Goal: Task Accomplishment & Management: Use online tool/utility

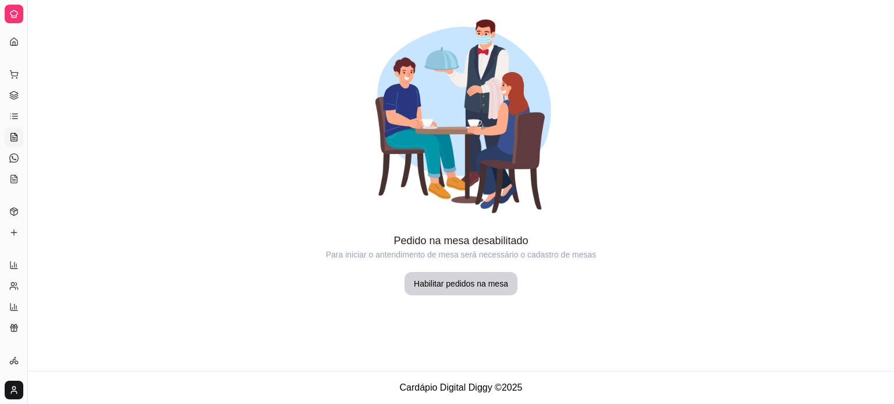
scroll to position [98, 0]
drag, startPoint x: 29, startPoint y: 139, endPoint x: 44, endPoint y: 138, distance: 15.7
click at [54, 141] on div "Diggy Sistema de Gestão E Edu Lanches D ... Loja aberta Plano Essencial até 27/…" at bounding box center [447, 202] width 894 height 404
drag, startPoint x: 30, startPoint y: 133, endPoint x: 49, endPoint y: 134, distance: 19.8
click at [49, 134] on div "Diggy Sistema de Gestão E Edu Lanches D ... Loja aberta Plano Essencial até 27/…" at bounding box center [447, 202] width 894 height 404
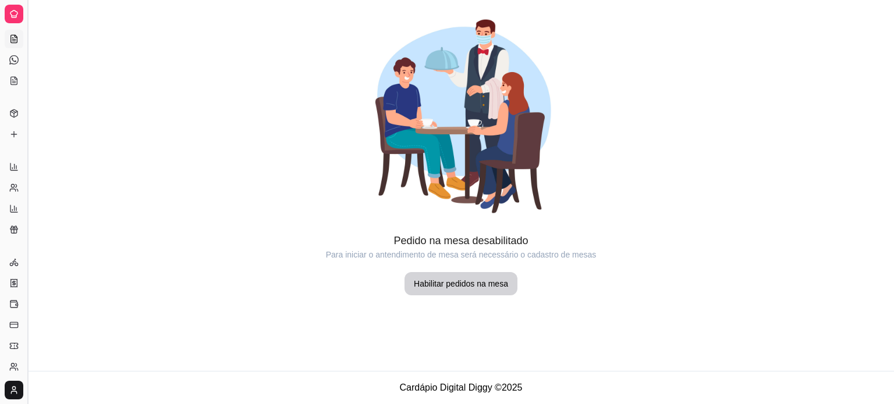
click at [23, 125] on button "Toggle Sidebar" at bounding box center [27, 202] width 9 height 404
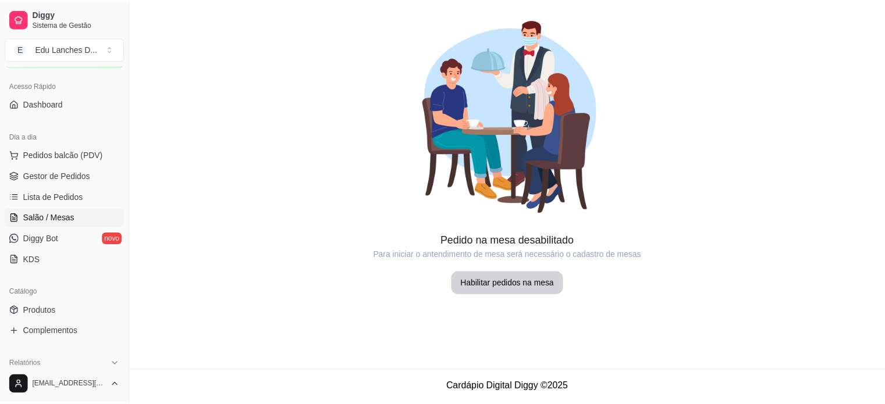
scroll to position [0, 0]
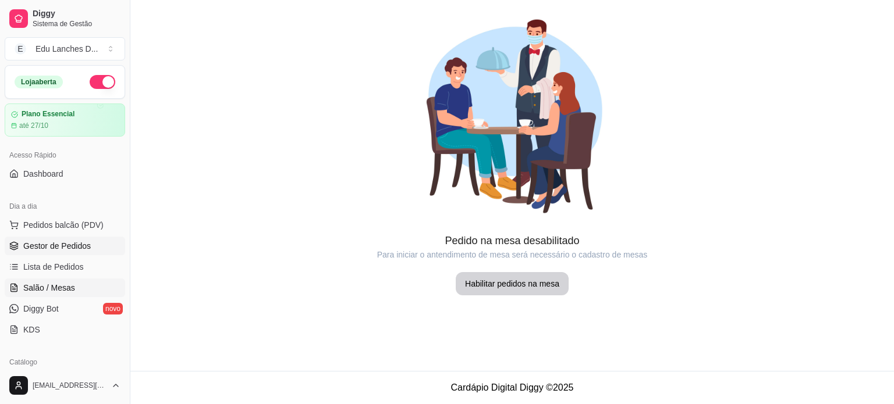
click at [56, 246] on span "Gestor de Pedidos" at bounding box center [56, 246] width 67 height 12
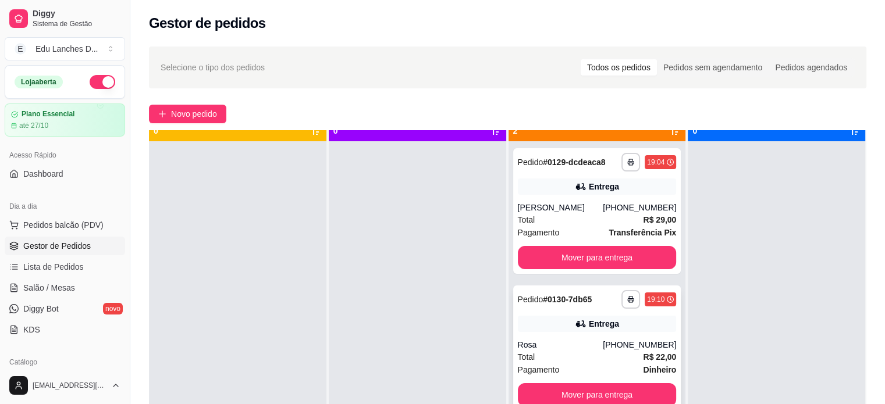
scroll to position [33, 0]
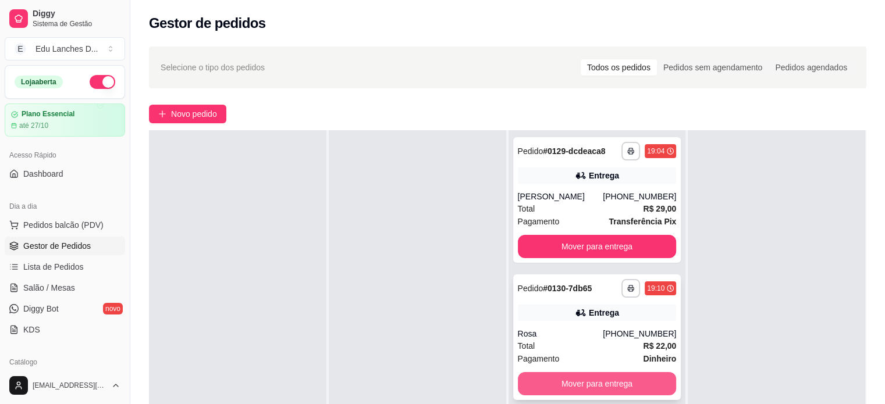
click at [593, 378] on button "Mover para entrega" at bounding box center [597, 383] width 159 height 23
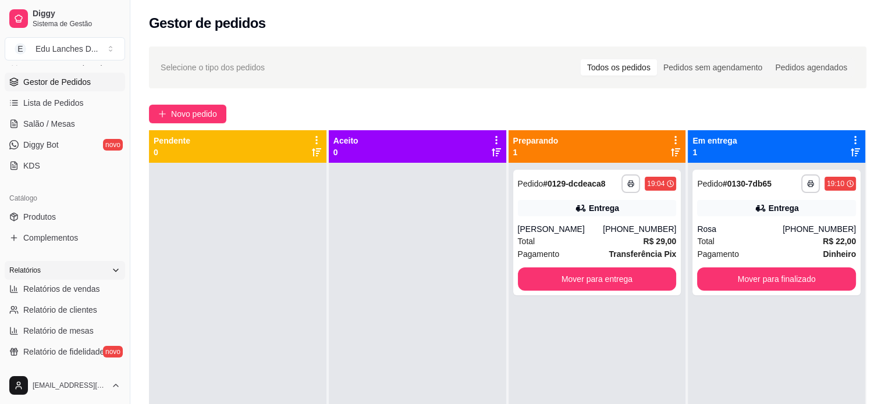
scroll to position [175, 0]
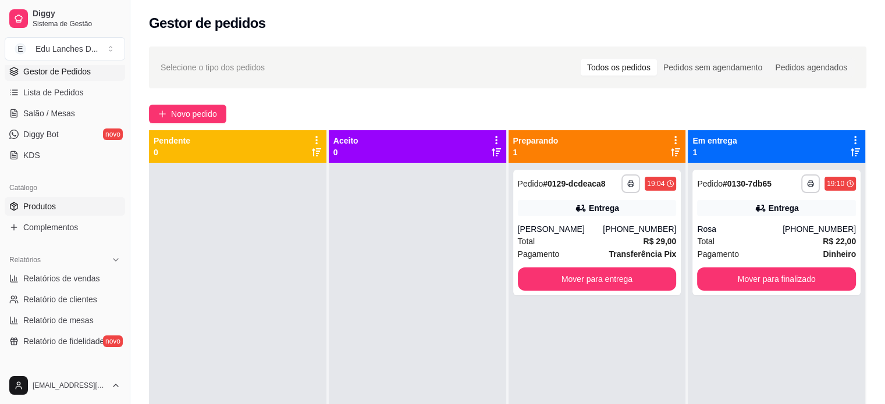
click at [44, 204] on span "Produtos" at bounding box center [39, 207] width 33 height 12
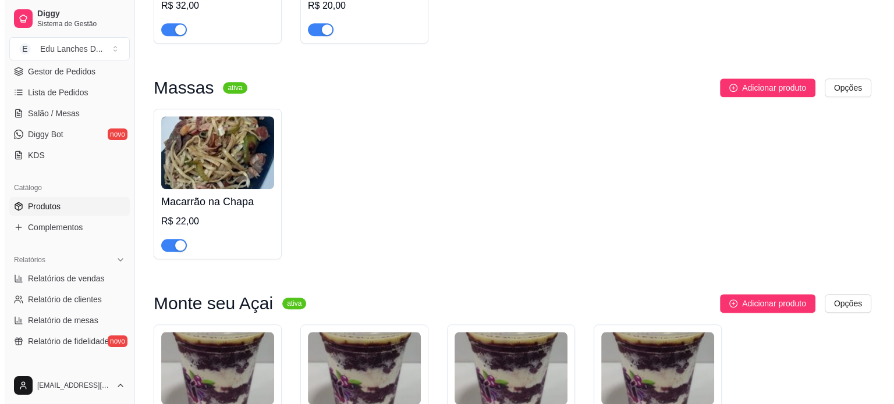
scroll to position [1222, 0]
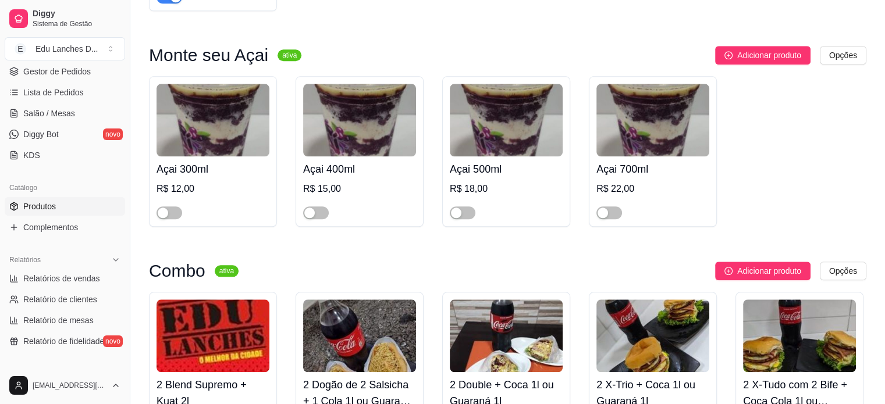
click at [207, 133] on img at bounding box center [213, 120] width 113 height 73
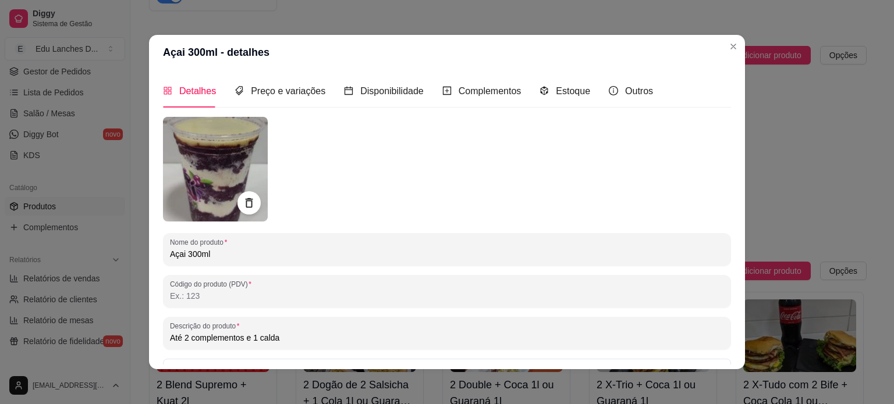
drag, startPoint x: 278, startPoint y: 339, endPoint x: 163, endPoint y: 343, distance: 115.3
click at [163, 343] on div "Descrição do produto Até 2 complementos e 1 calda" at bounding box center [447, 333] width 568 height 33
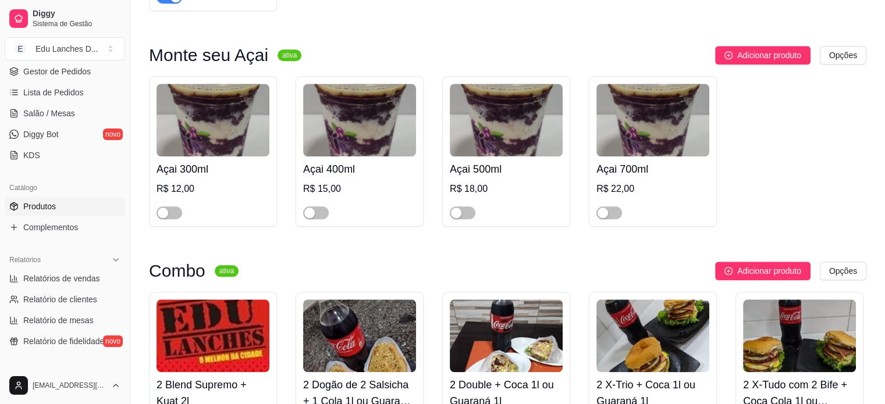
click at [225, 127] on img at bounding box center [213, 120] width 113 height 73
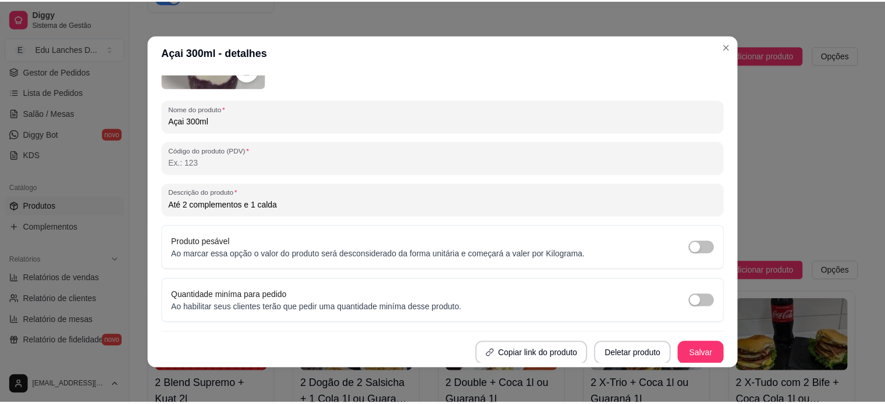
scroll to position [0, 0]
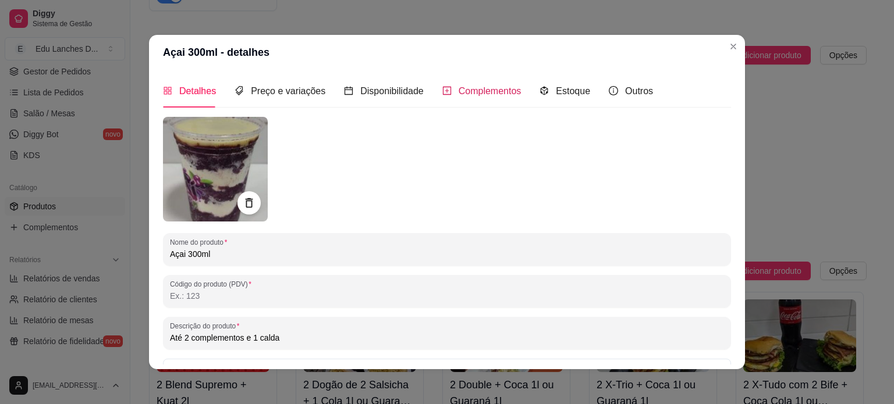
click at [495, 92] on span "Complementos" at bounding box center [489, 91] width 63 height 10
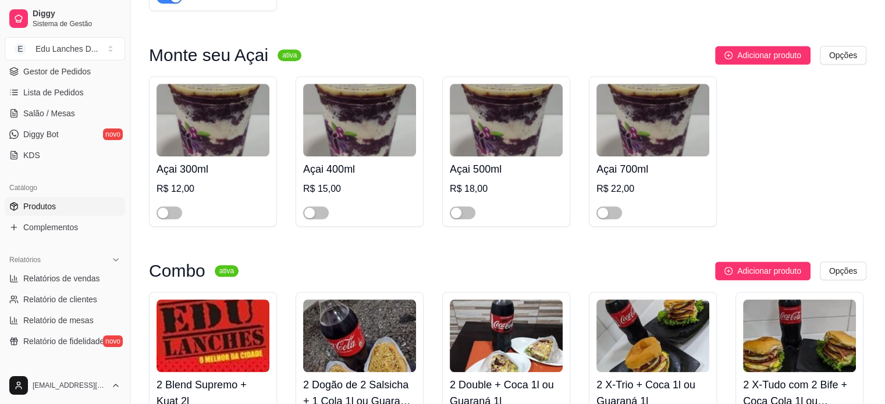
click at [218, 131] on img at bounding box center [213, 120] width 113 height 73
click at [352, 161] on h4 "Açai 400ml" at bounding box center [359, 169] width 113 height 16
click at [51, 73] on span "Gestor de Pedidos" at bounding box center [56, 72] width 67 height 12
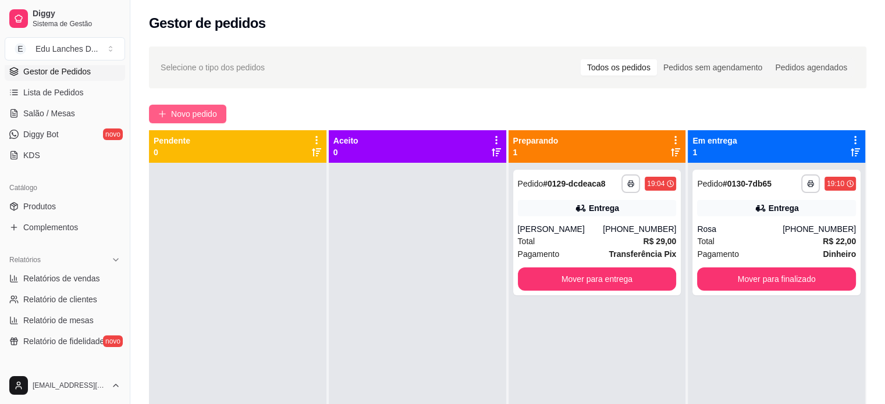
click at [170, 111] on button "Novo pedido" at bounding box center [187, 114] width 77 height 19
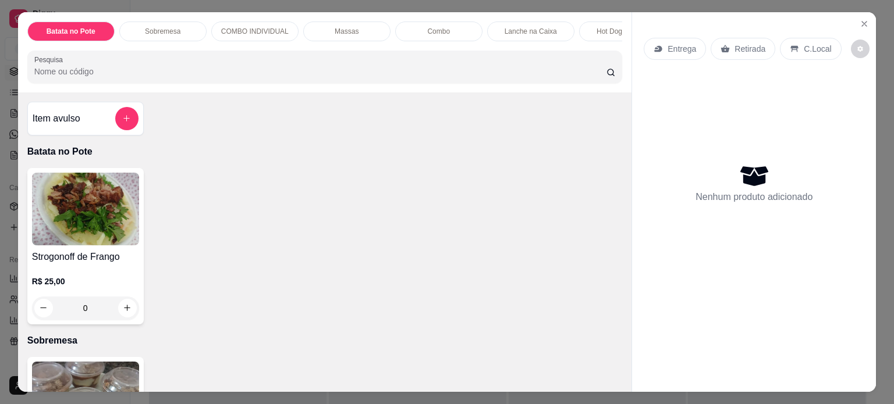
click at [674, 46] on p "Entrega" at bounding box center [681, 49] width 29 height 12
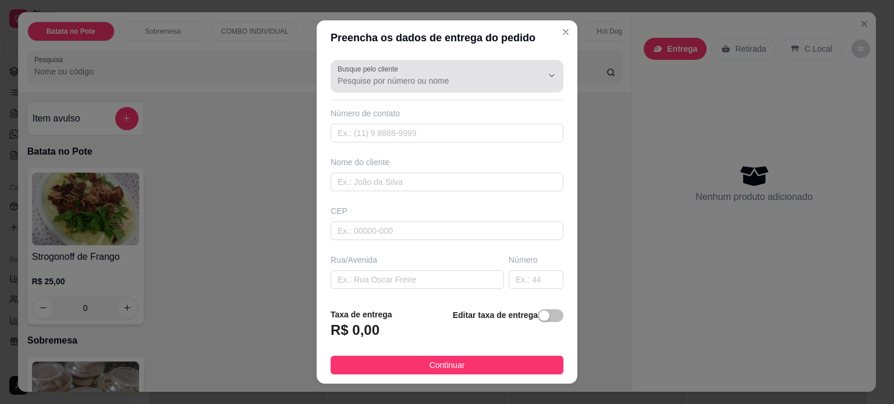
click at [461, 87] on div at bounding box center [446, 76] width 219 height 23
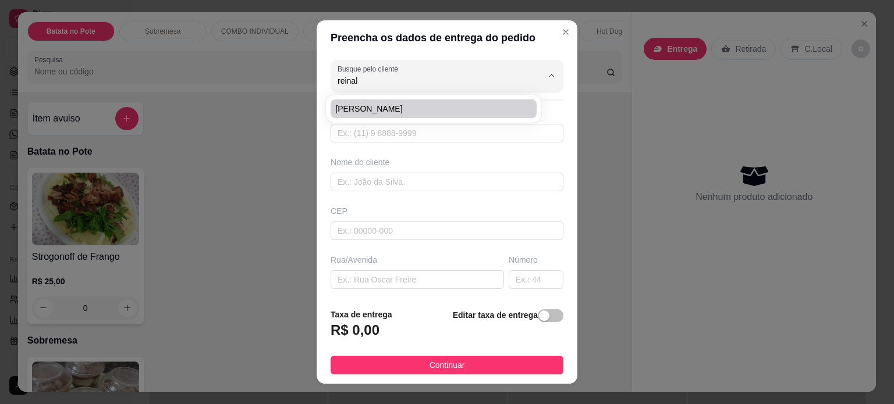
click at [398, 109] on span "[PERSON_NAME]" at bounding box center [427, 109] width 185 height 12
type input "[PERSON_NAME]"
type input "32988699688"
type input "[PERSON_NAME]"
type input "[GEOGRAPHIC_DATA]"
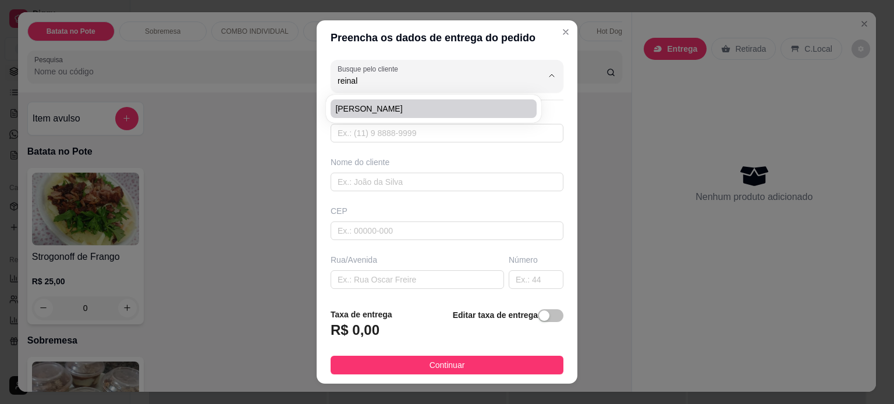
type input "ESCADÃO"
type input "Juiz de Fora"
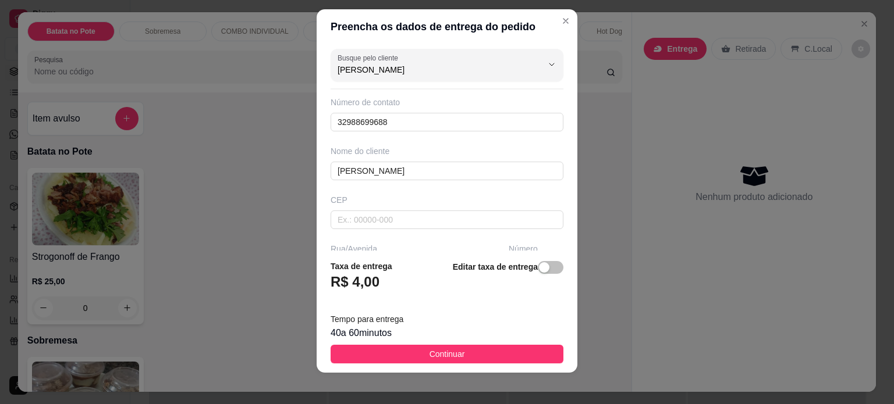
scroll to position [17, 0]
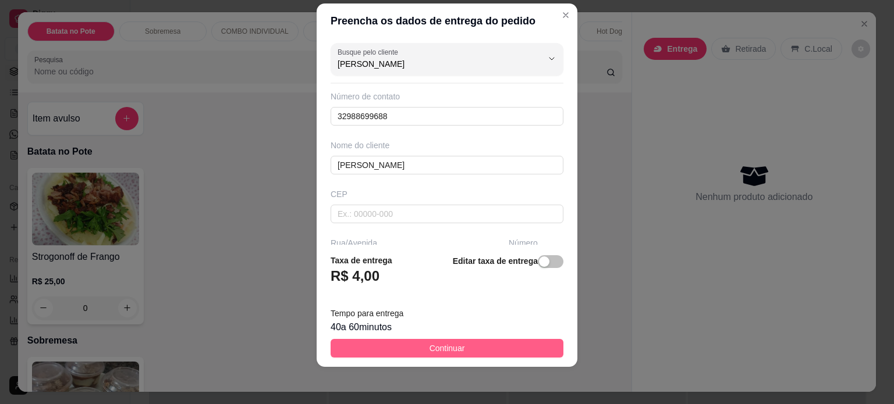
type input "[PERSON_NAME]"
click at [432, 347] on span "Continuar" at bounding box center [446, 348] width 35 height 13
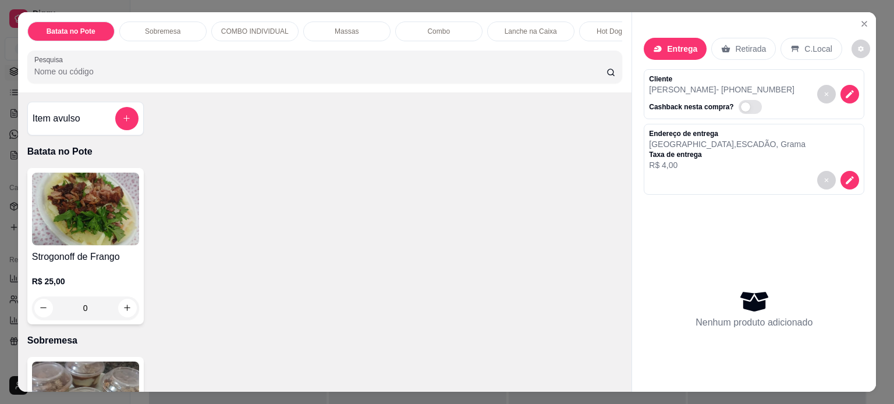
click at [296, 72] on input "Pesquisa" at bounding box center [320, 72] width 572 height 12
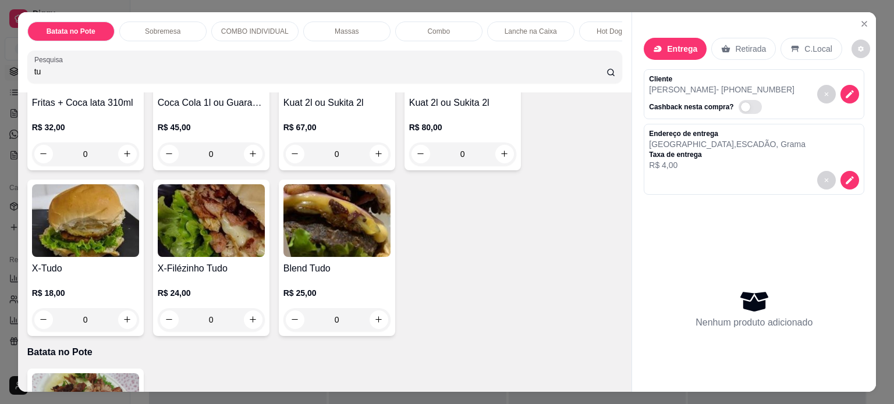
scroll to position [175, 0]
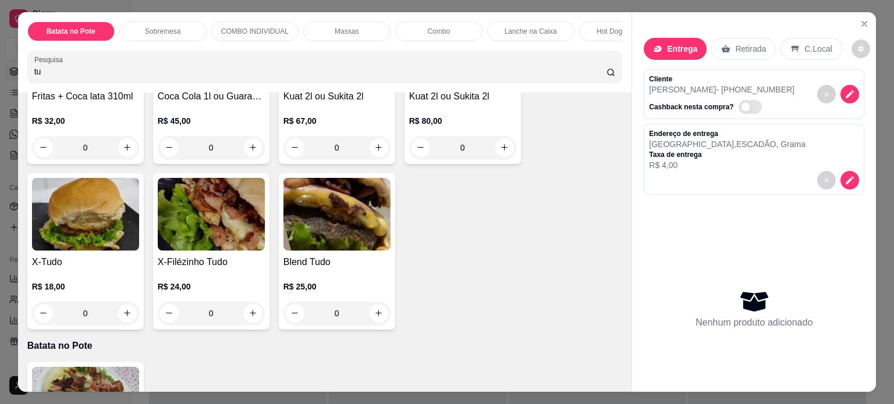
type input "tu"
click at [119, 318] on div "0" at bounding box center [85, 313] width 107 height 23
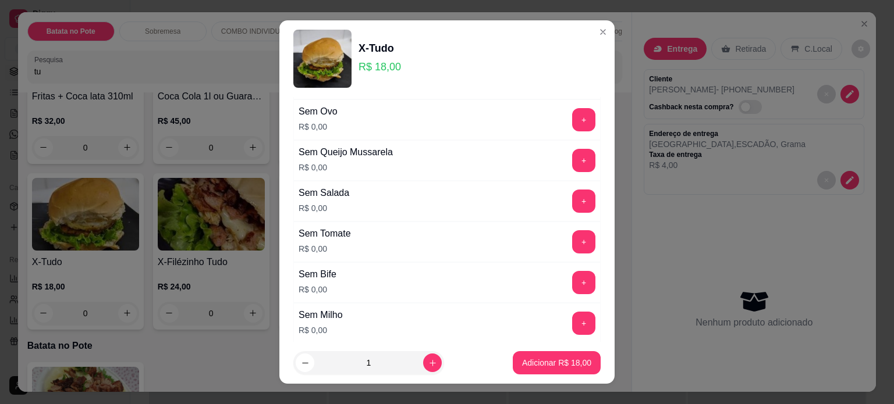
scroll to position [291, 0]
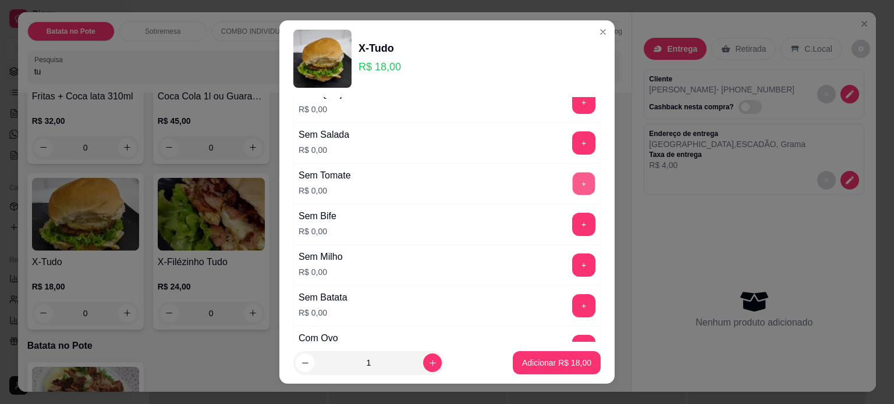
click at [573, 176] on button "+" at bounding box center [584, 183] width 23 height 23
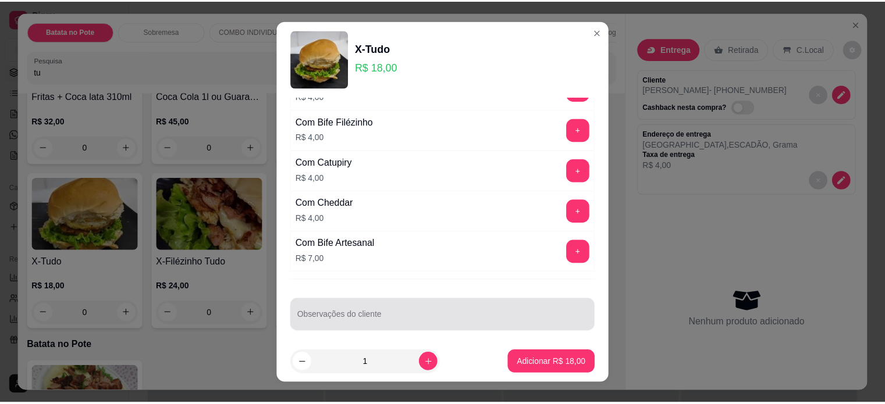
scroll to position [17, 0]
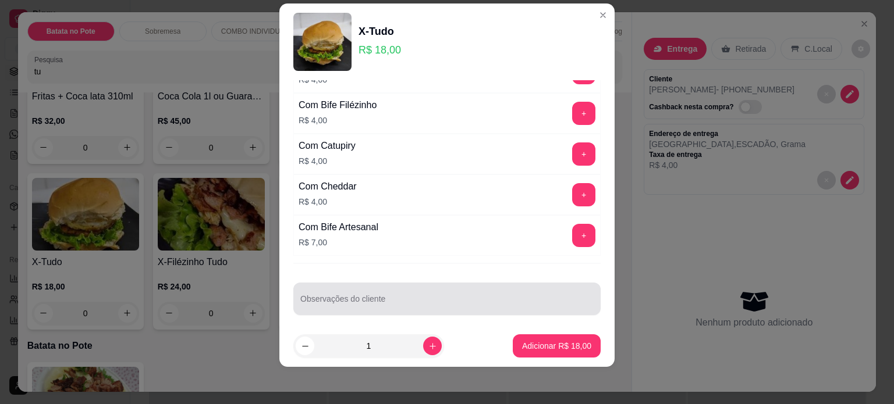
click at [393, 301] on input "Observações do cliente" at bounding box center [446, 304] width 293 height 12
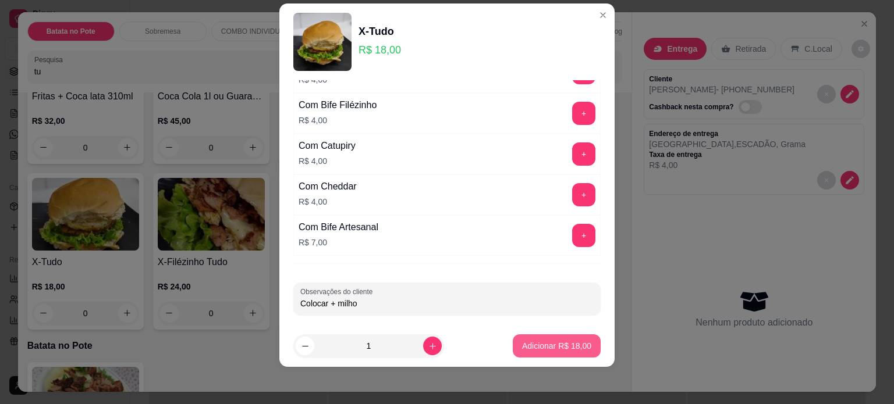
type input "Colocar + milho"
click at [549, 342] on p "Adicionar R$ 18,00" at bounding box center [556, 346] width 67 height 11
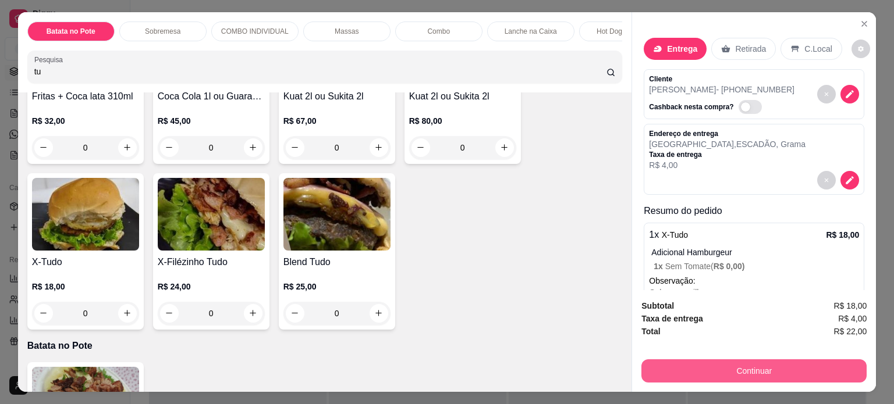
click at [748, 365] on button "Continuar" at bounding box center [753, 371] width 225 height 23
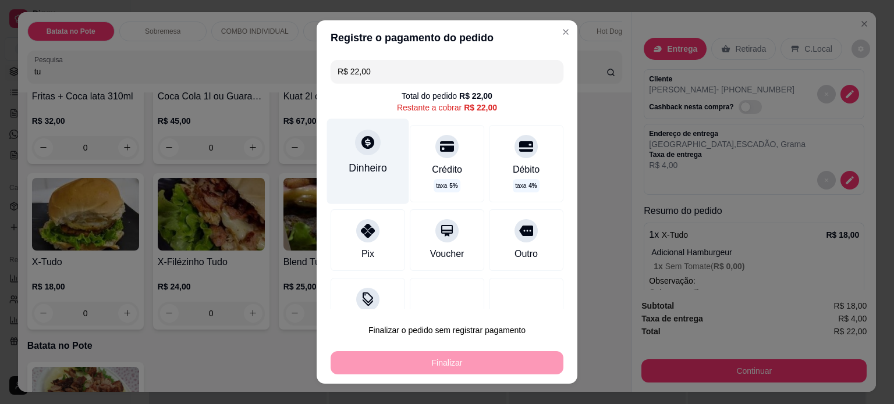
click at [355, 153] on div at bounding box center [368, 143] width 26 height 26
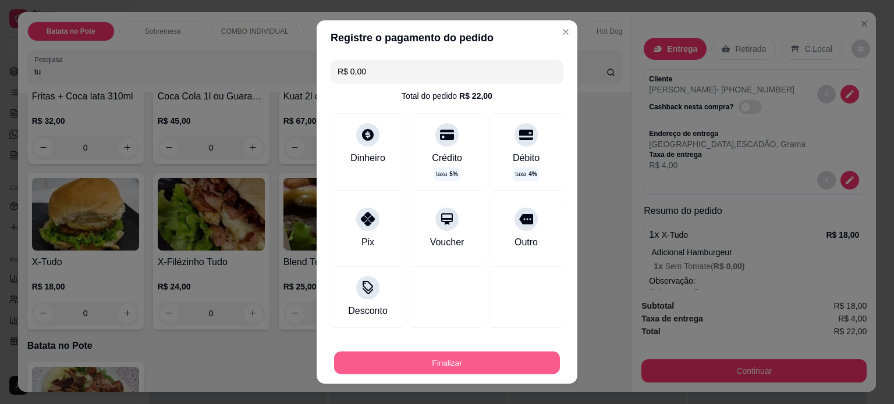
click at [450, 359] on button "Finalizar" at bounding box center [447, 363] width 226 height 23
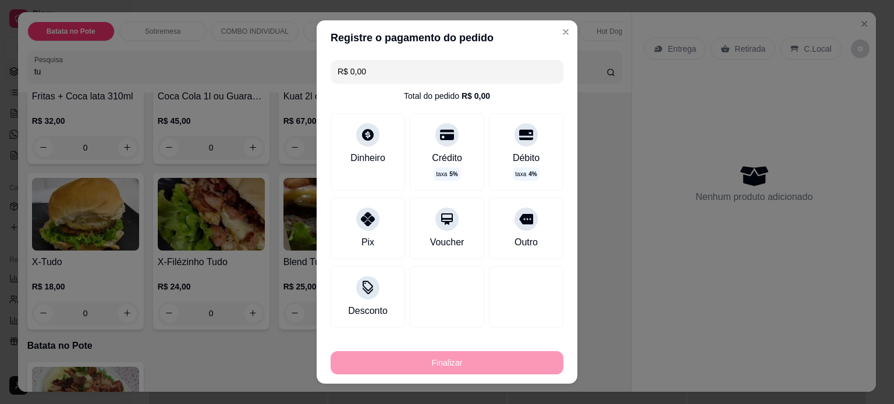
type input "-R$ 22,00"
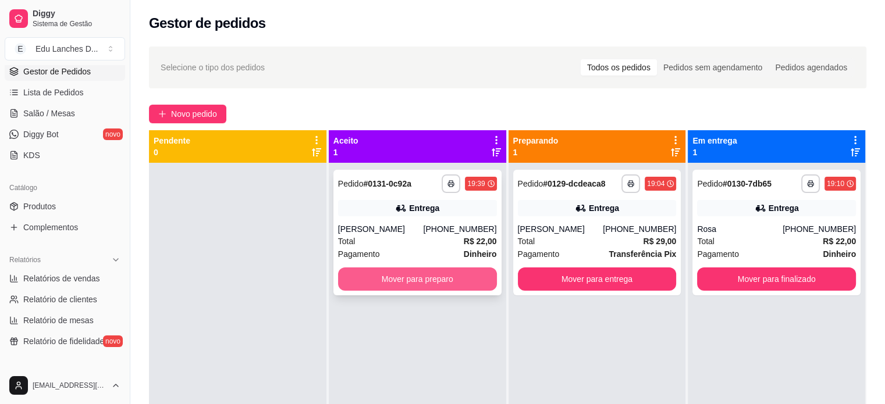
click at [445, 274] on button "Mover para preparo" at bounding box center [417, 279] width 159 height 23
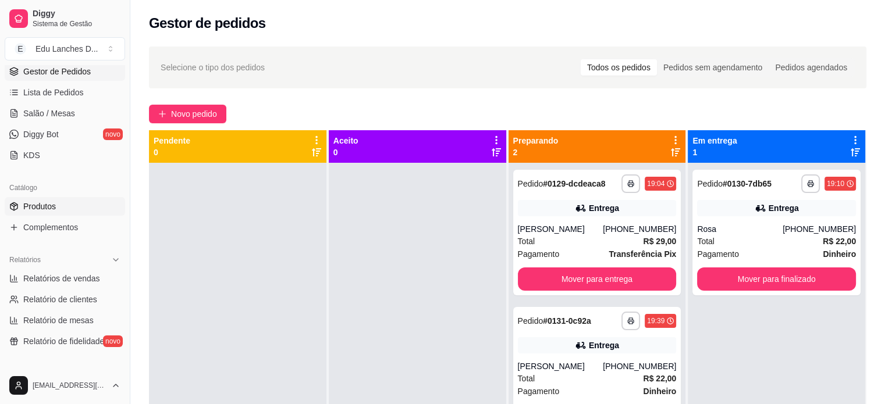
click at [59, 206] on link "Produtos" at bounding box center [65, 206] width 120 height 19
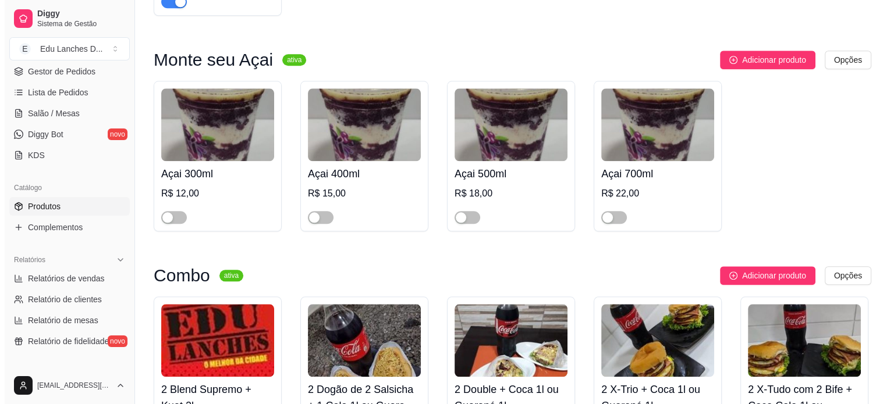
scroll to position [1222, 0]
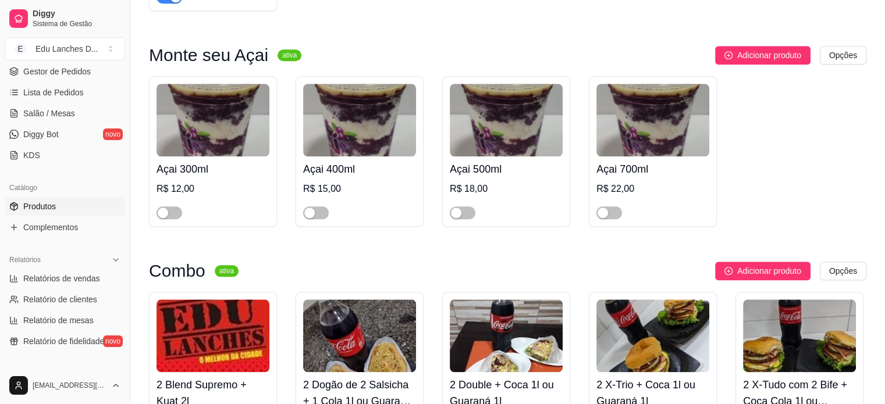
click at [241, 116] on img at bounding box center [213, 120] width 113 height 73
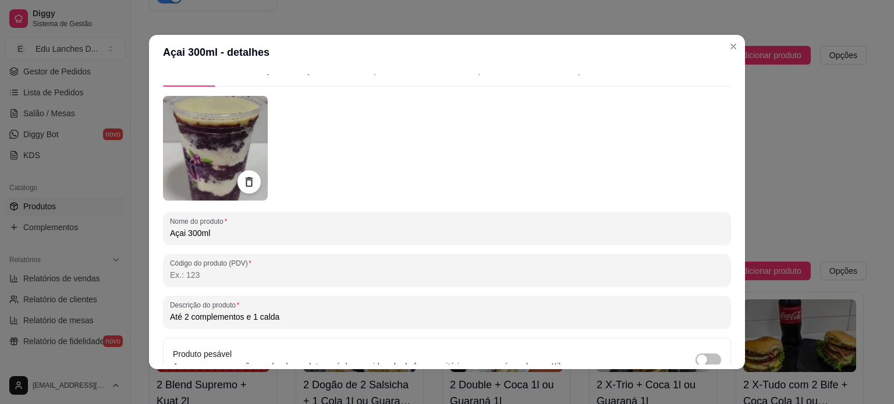
scroll to position [58, 0]
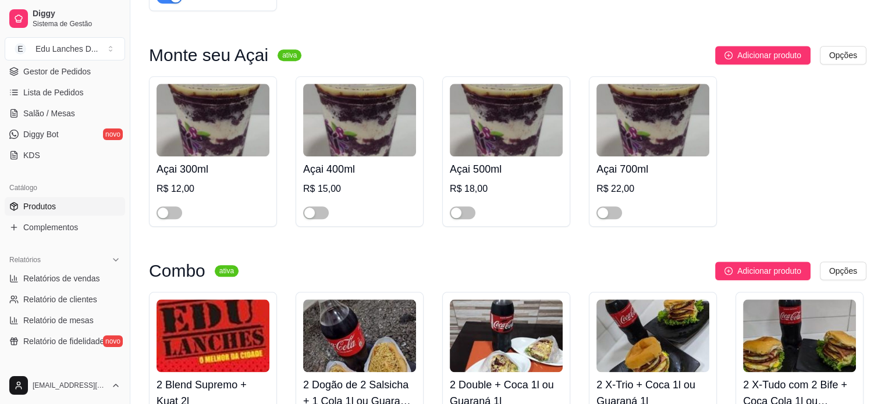
click at [330, 134] on img at bounding box center [359, 120] width 113 height 73
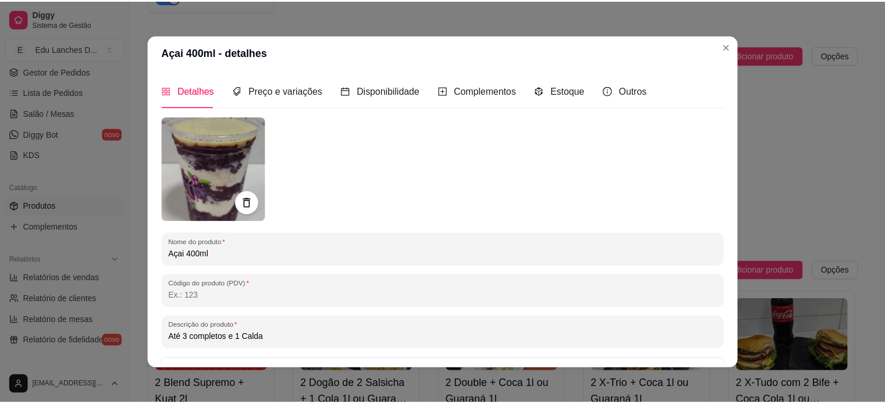
scroll to position [0, 0]
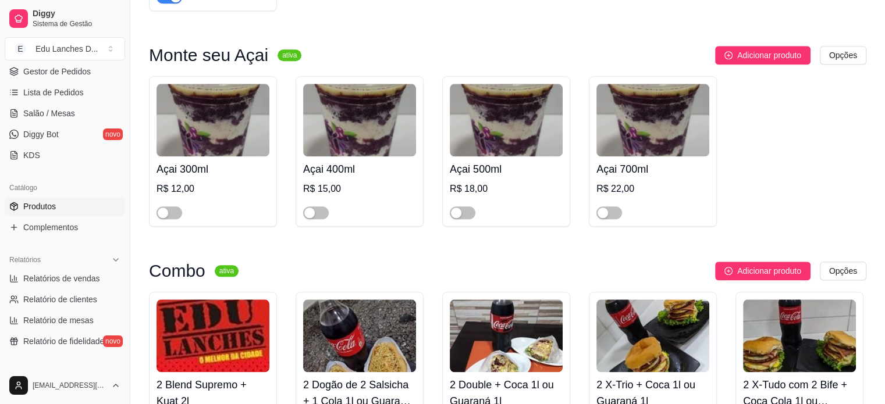
click at [382, 127] on img at bounding box center [359, 120] width 113 height 73
click at [537, 127] on img at bounding box center [506, 120] width 113 height 73
click at [639, 161] on h4 "Açai 700ml" at bounding box center [652, 169] width 113 height 16
click at [63, 73] on span "Gestor de Pedidos" at bounding box center [56, 72] width 67 height 12
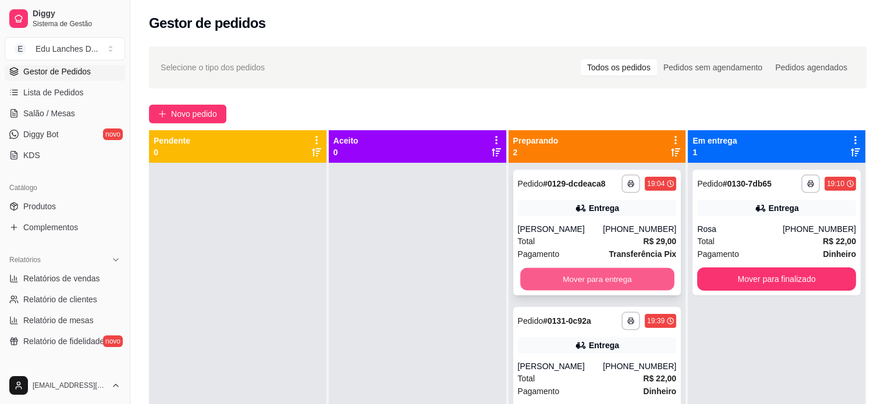
click at [566, 275] on button "Mover para entrega" at bounding box center [597, 279] width 154 height 23
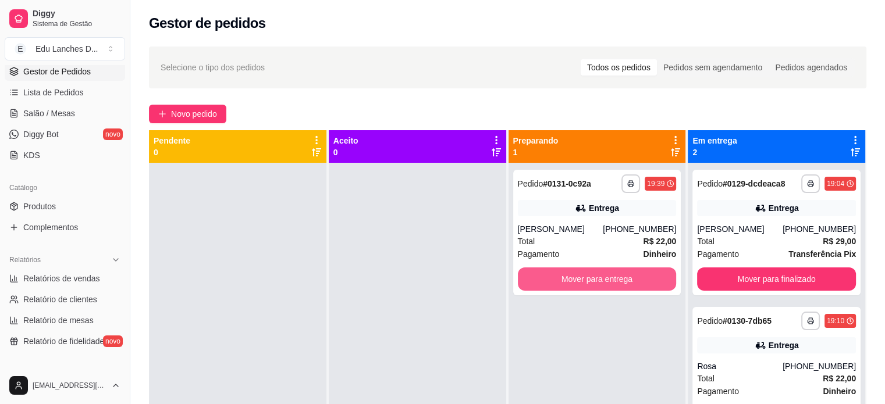
click at [566, 275] on button "Mover para entrega" at bounding box center [597, 279] width 159 height 23
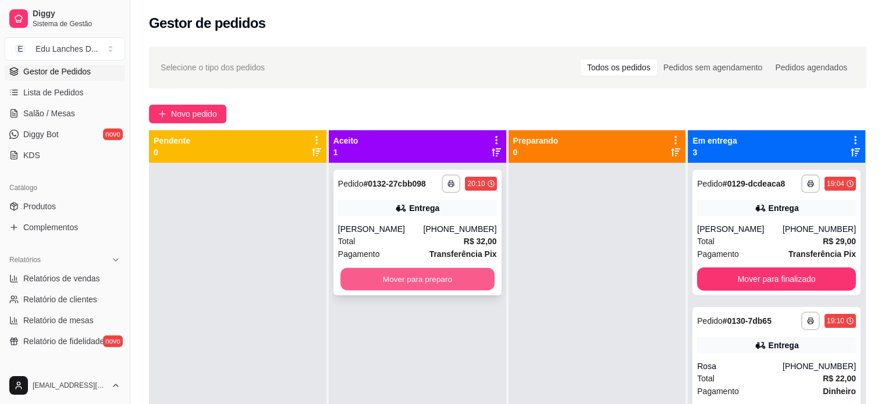
click at [412, 276] on button "Mover para preparo" at bounding box center [417, 279] width 154 height 23
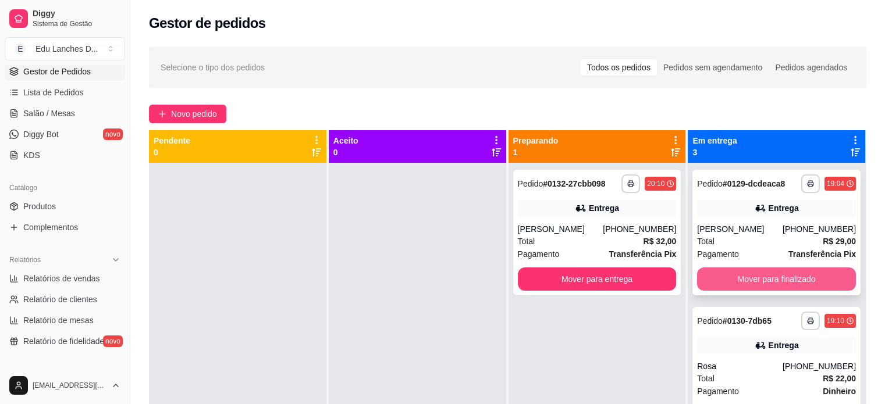
click at [811, 278] on button "Mover para finalizado" at bounding box center [776, 279] width 159 height 23
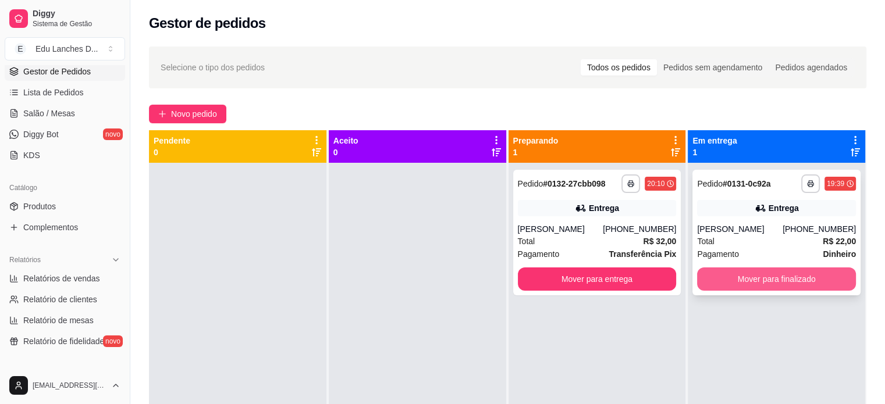
click at [798, 279] on button "Mover para finalizado" at bounding box center [776, 279] width 159 height 23
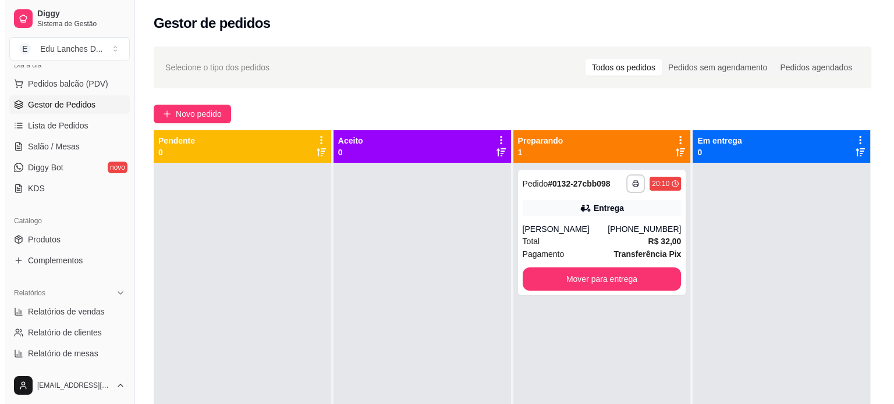
scroll to position [83, 0]
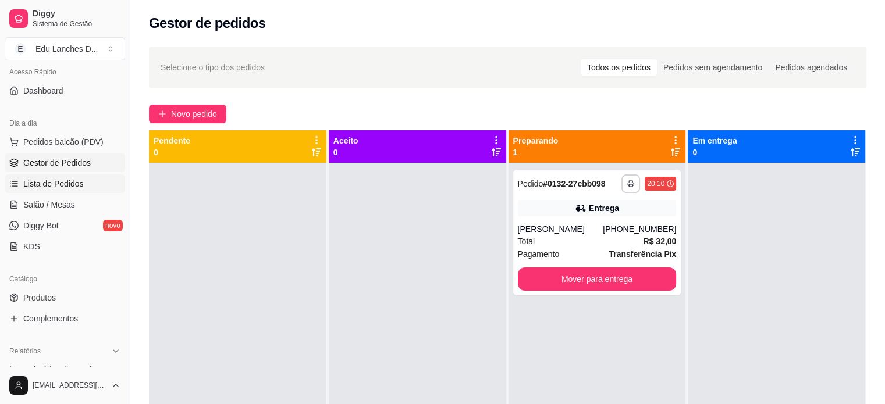
click at [65, 184] on span "Lista de Pedidos" at bounding box center [53, 184] width 61 height 12
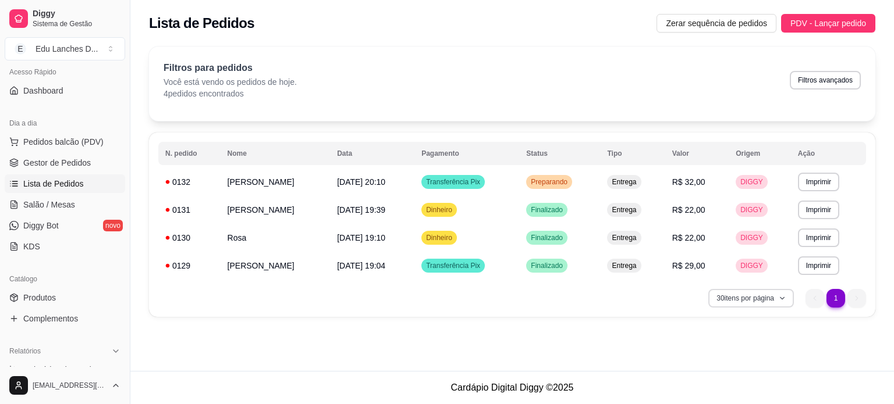
click at [784, 301] on icon "button" at bounding box center [781, 298] width 7 height 7
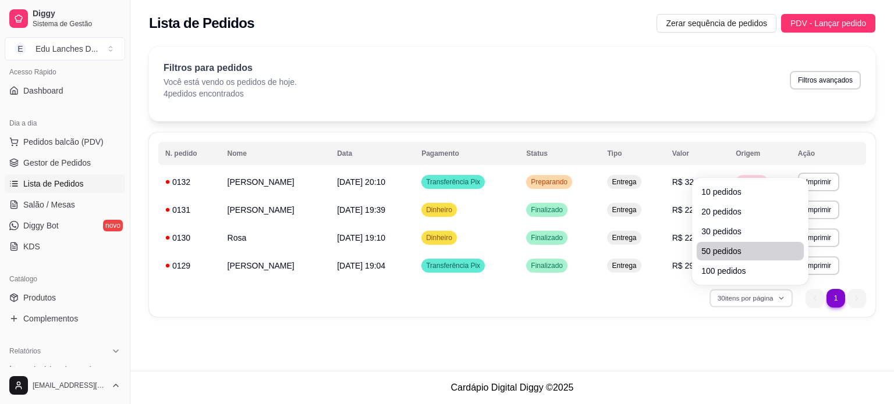
click at [719, 251] on span "50 pedidos" at bounding box center [750, 252] width 98 height 12
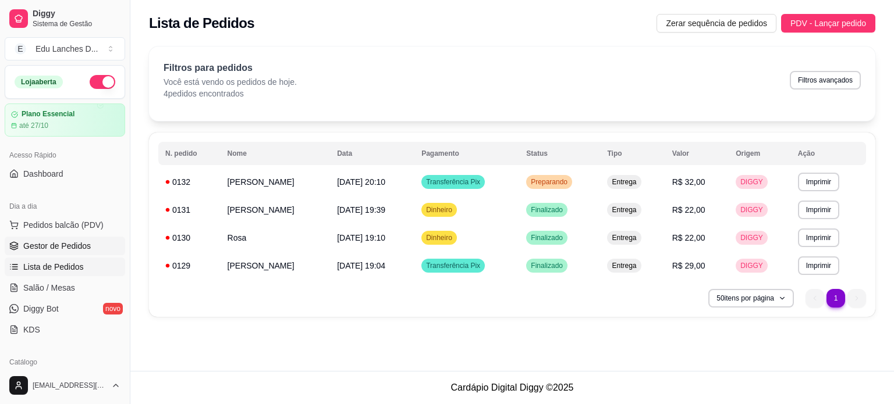
click at [63, 250] on span "Gestor de Pedidos" at bounding box center [56, 246] width 67 height 12
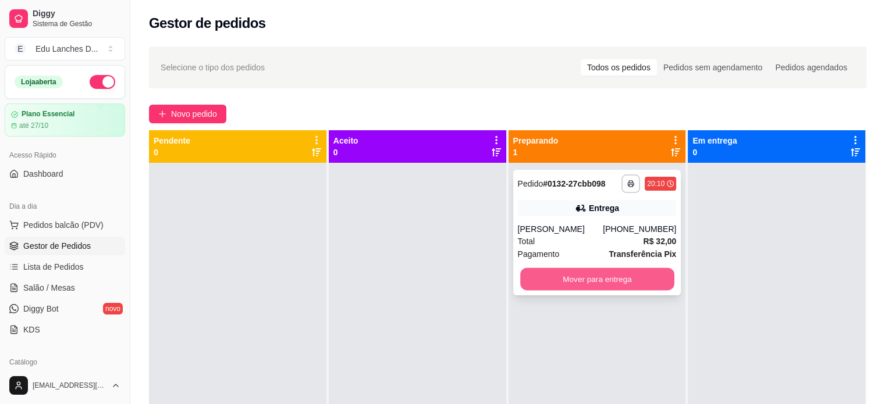
click at [626, 279] on button "Mover para entrega" at bounding box center [597, 279] width 154 height 23
